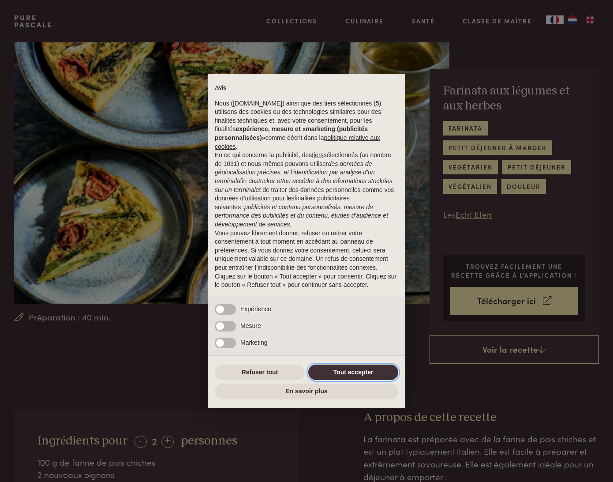
click at [367, 367] on button "Tout accepter" at bounding box center [353, 372] width 90 height 16
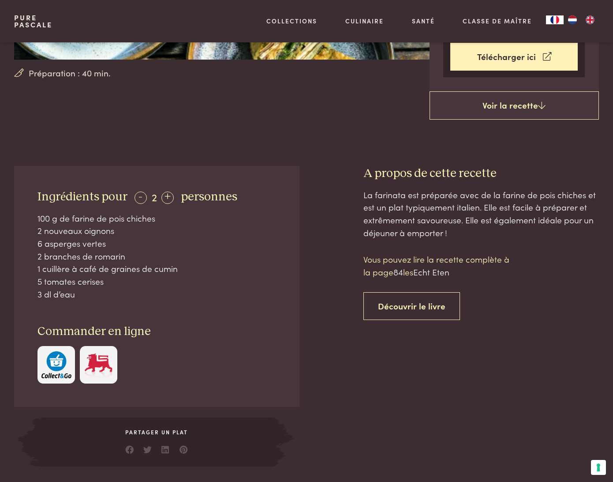
scroll to position [244, 0]
click at [399, 306] on link "Découvrir le livre" at bounding box center [412, 306] width 97 height 28
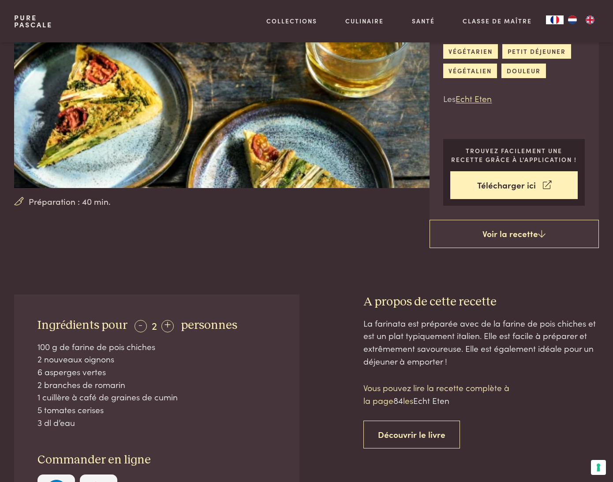
scroll to position [114, 0]
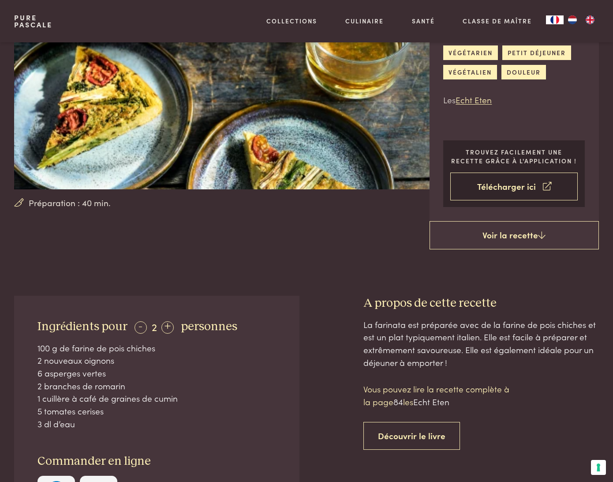
click at [481, 188] on link "Télécharger ici" at bounding box center [514, 187] width 128 height 28
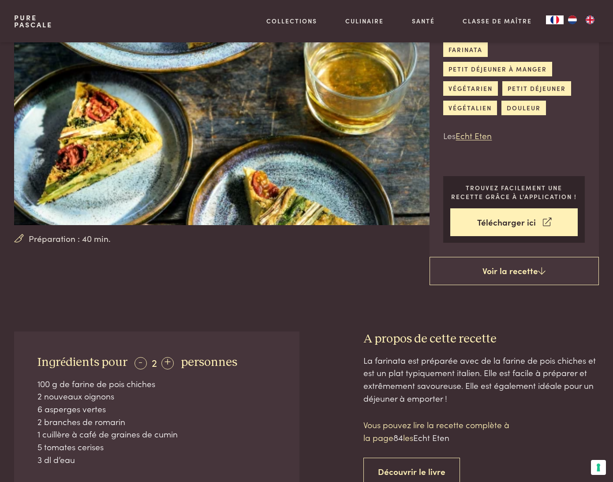
scroll to position [86, 0]
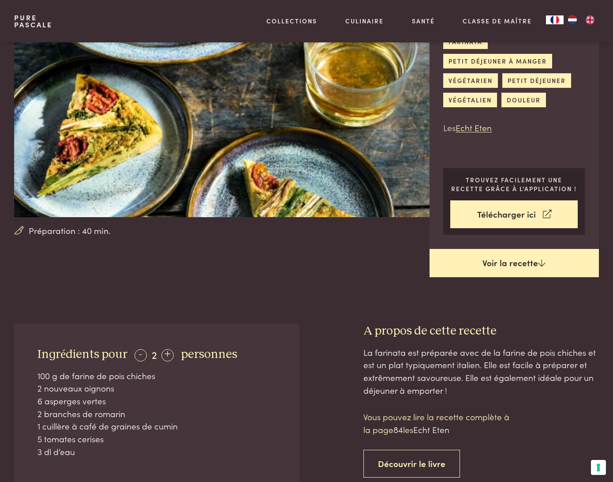
click at [504, 259] on link "Voir la recette" at bounding box center [515, 263] width 170 height 28
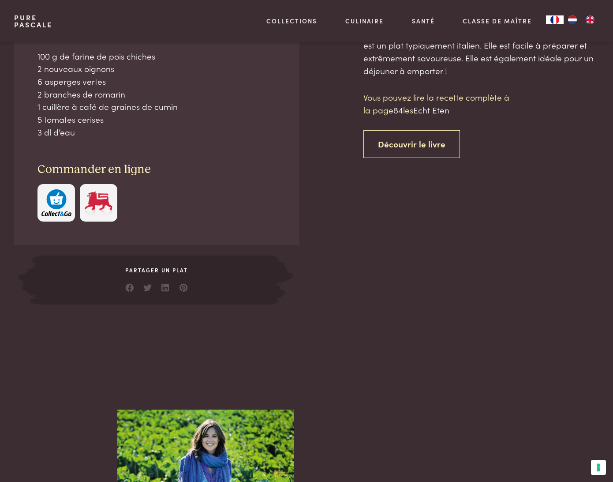
scroll to position [406, 0]
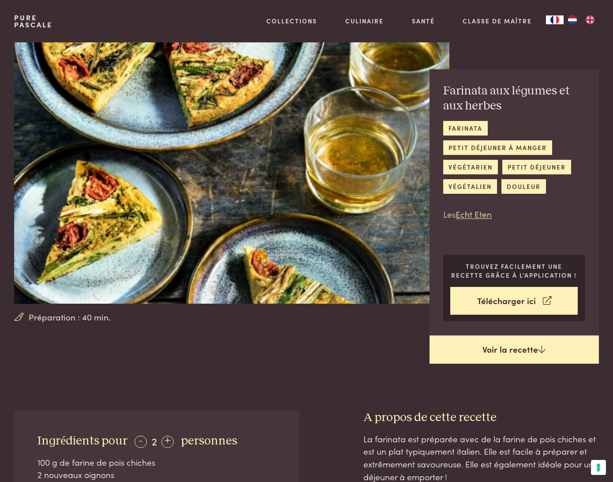
click at [529, 349] on link "Voir la recette" at bounding box center [515, 349] width 170 height 28
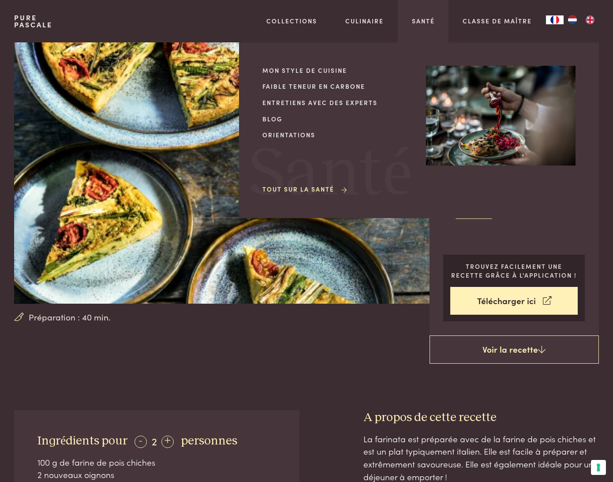
scroll to position [406, 0]
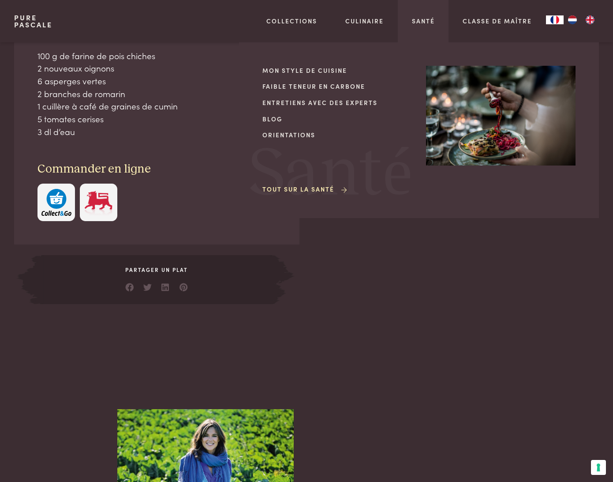
scroll to position [798, 0]
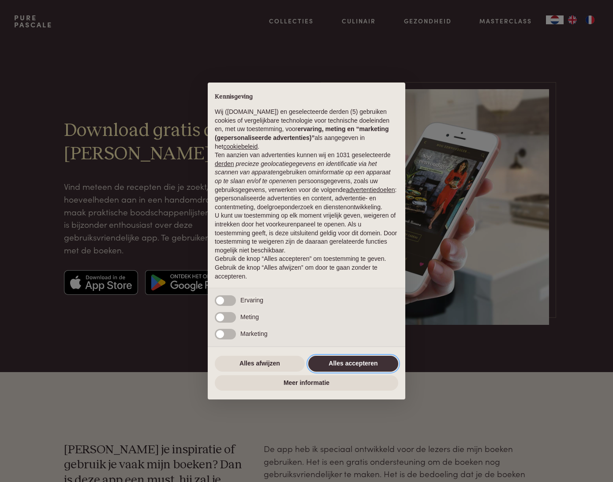
click at [362, 365] on button "Alles accepteren" at bounding box center [353, 364] width 90 height 16
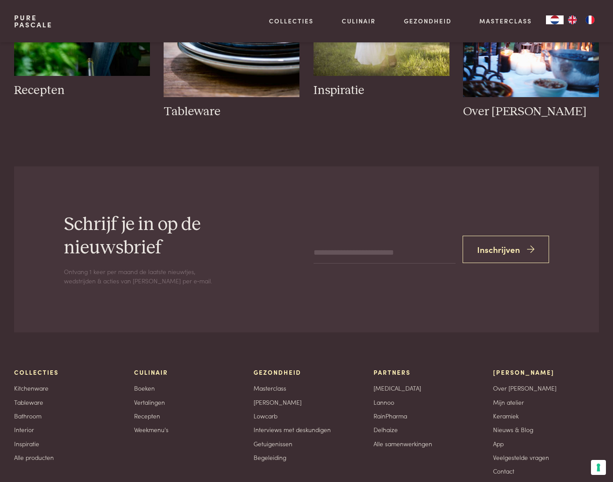
scroll to position [1144, 0]
